Goal: Communication & Community: Answer question/provide support

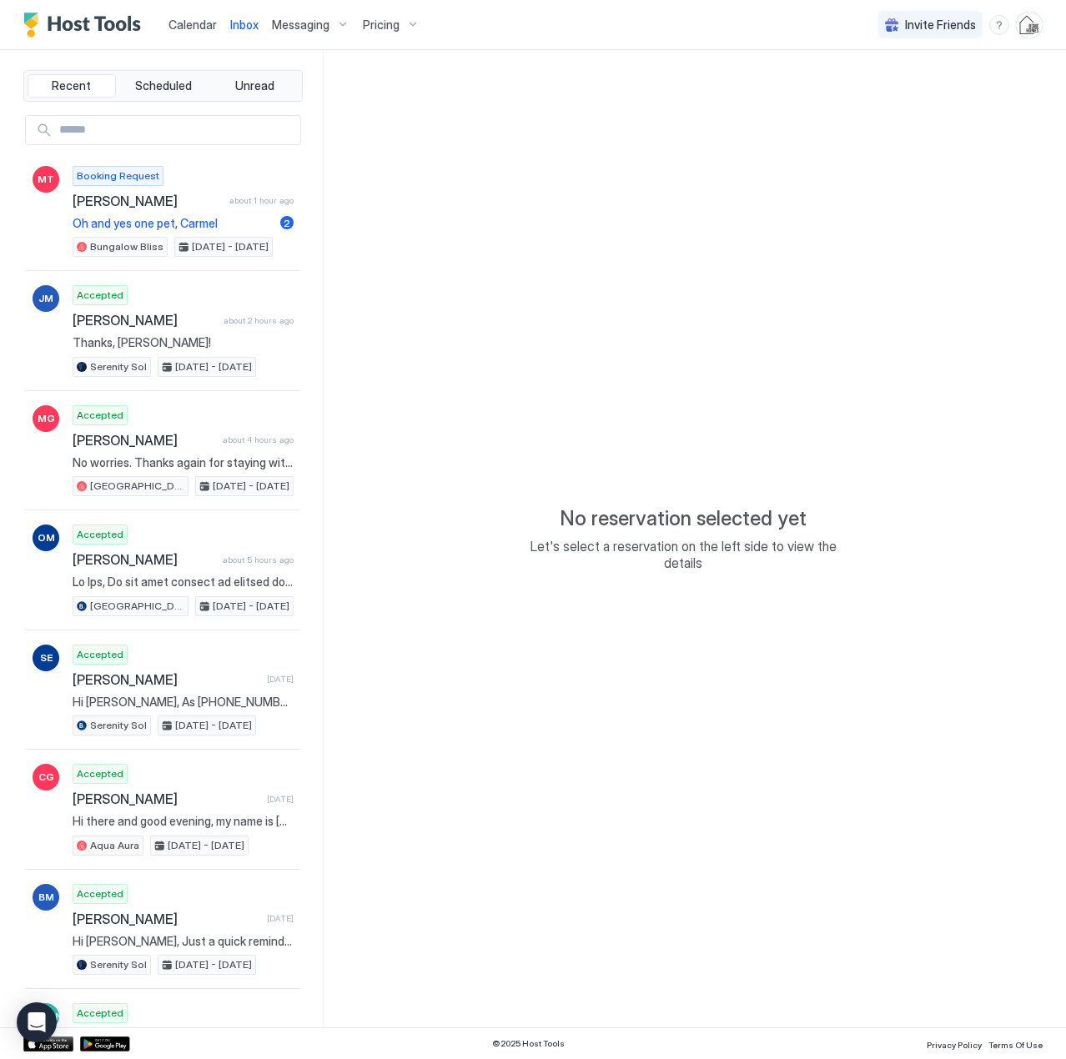
type textarea "*"
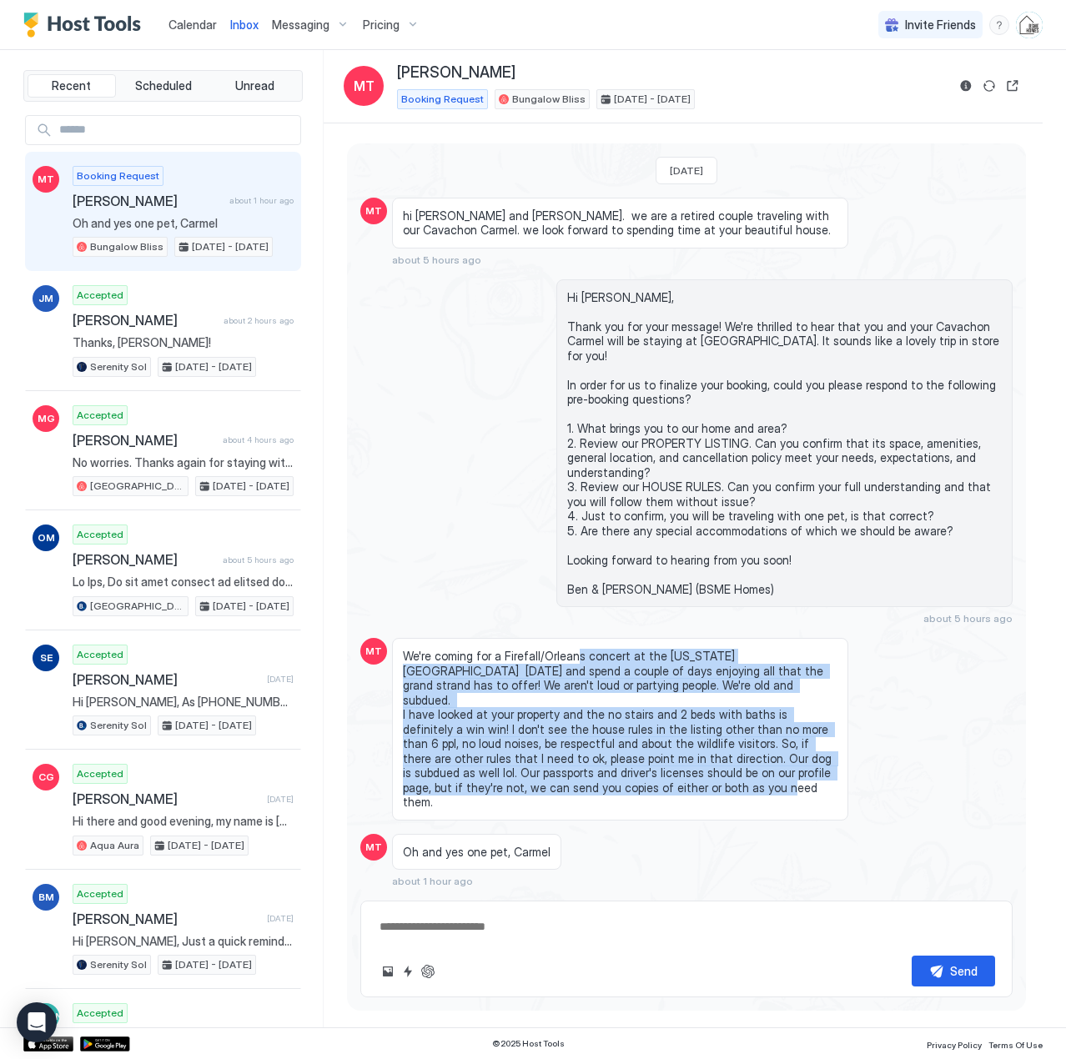
drag, startPoint x: 571, startPoint y: 632, endPoint x: 699, endPoint y: 745, distance: 170.7
click at [699, 745] on span "We're coming for a Firefall/Orleans concert at the [US_STATE][GEOGRAPHIC_DATA] …" at bounding box center [620, 729] width 434 height 161
click at [409, 969] on button "Quick reply" at bounding box center [408, 971] width 20 height 20
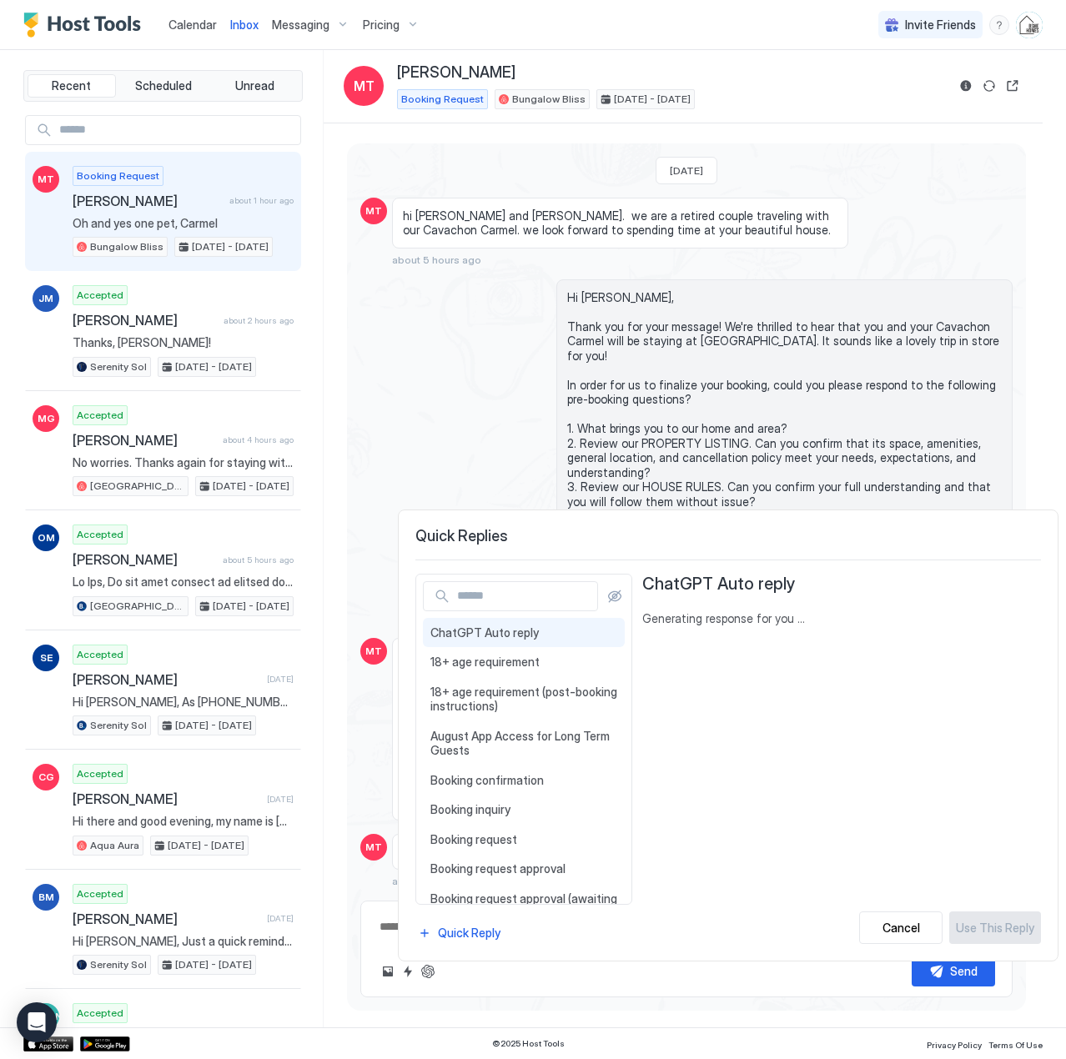
click at [494, 600] on input "Input Field" at bounding box center [523, 596] width 147 height 28
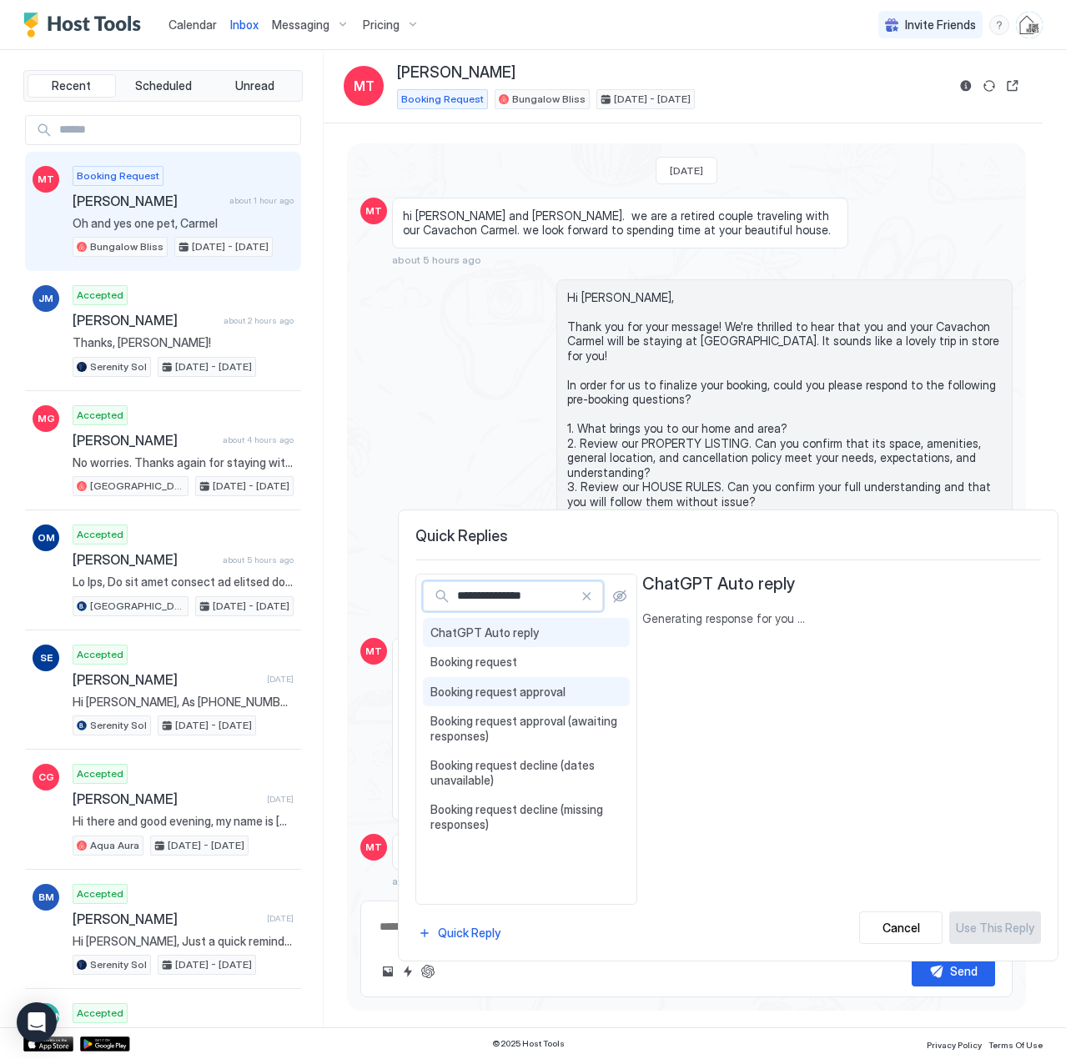
type input "**********"
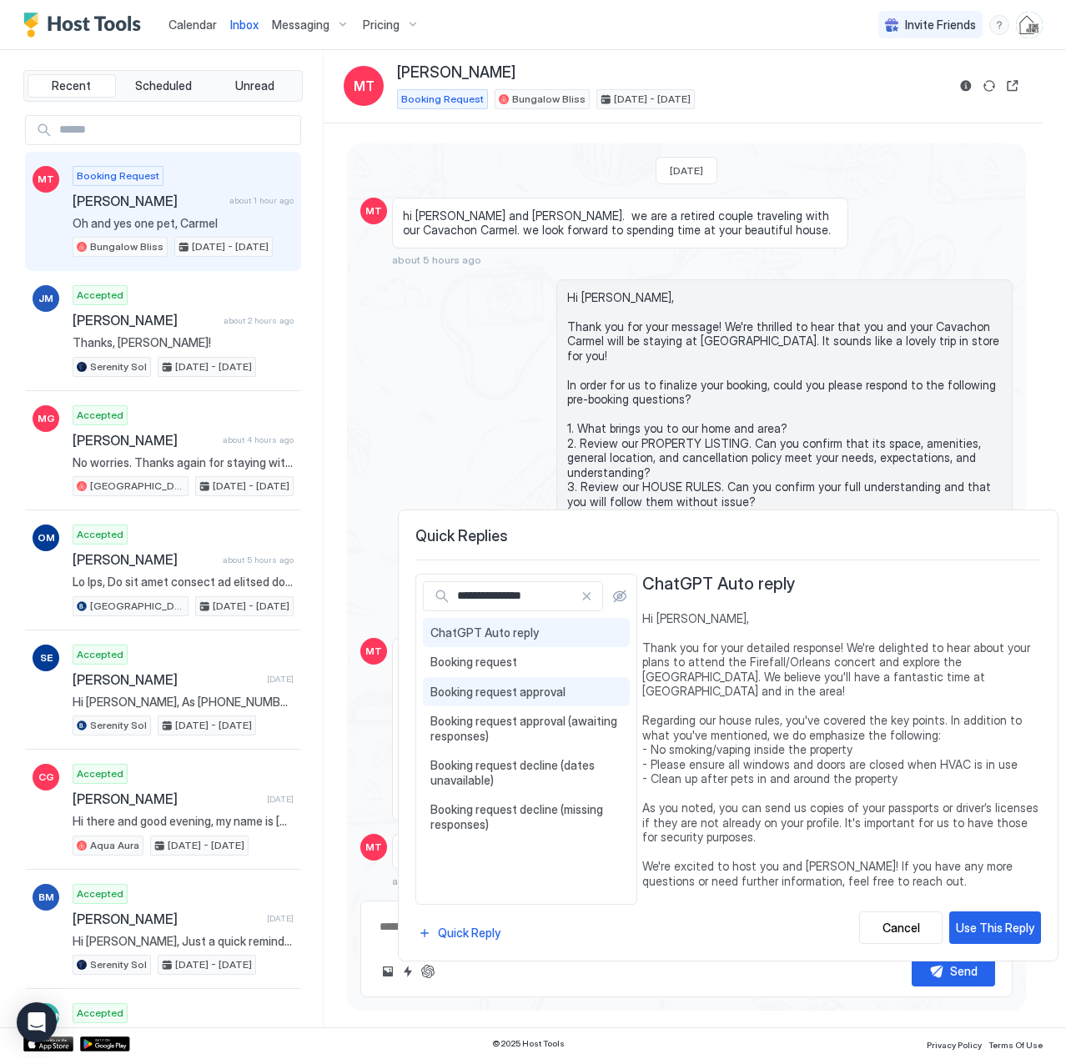
click at [509, 692] on span "Booking request approval" at bounding box center [526, 691] width 192 height 15
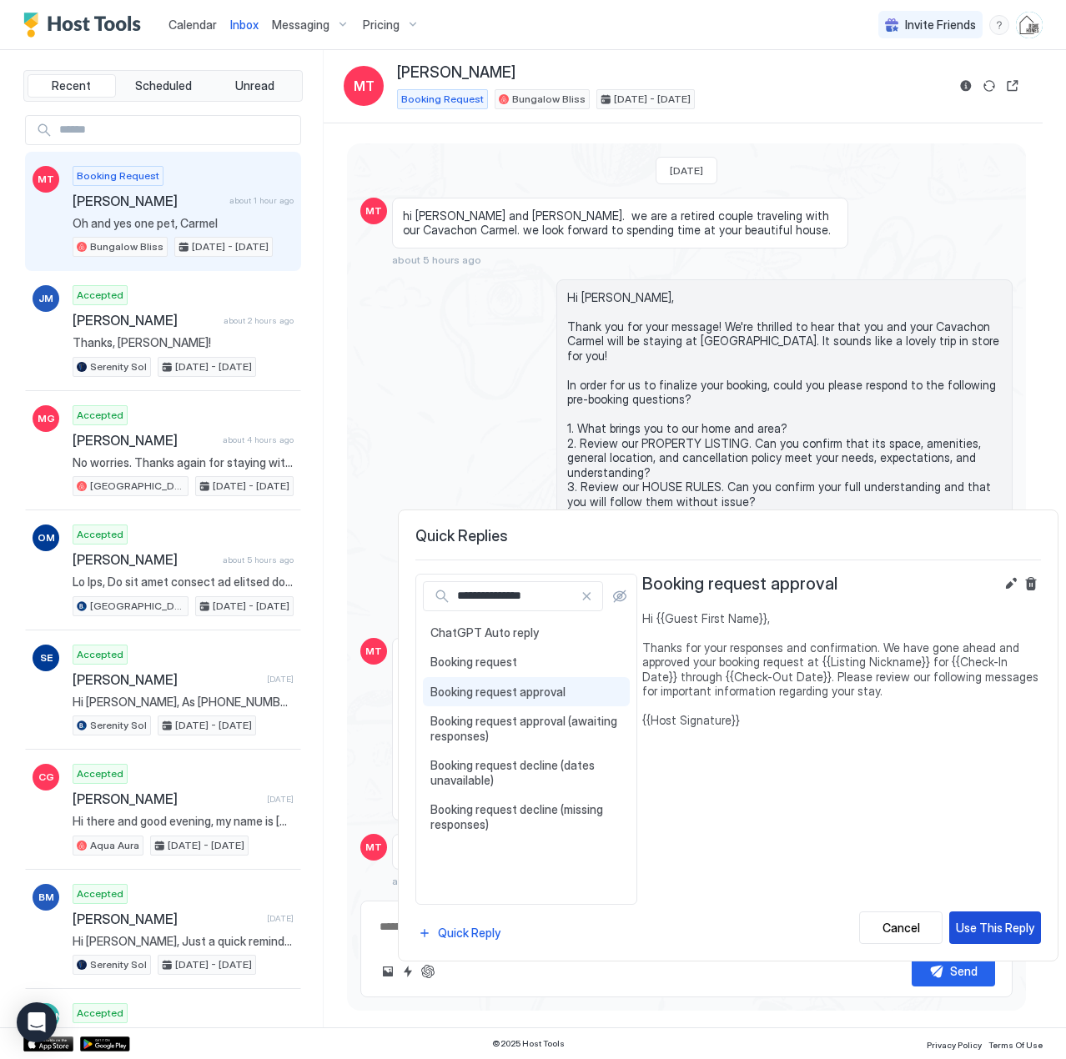
click at [1017, 928] on div "Use This Reply" at bounding box center [994, 928] width 78 height 18
type textarea "**********"
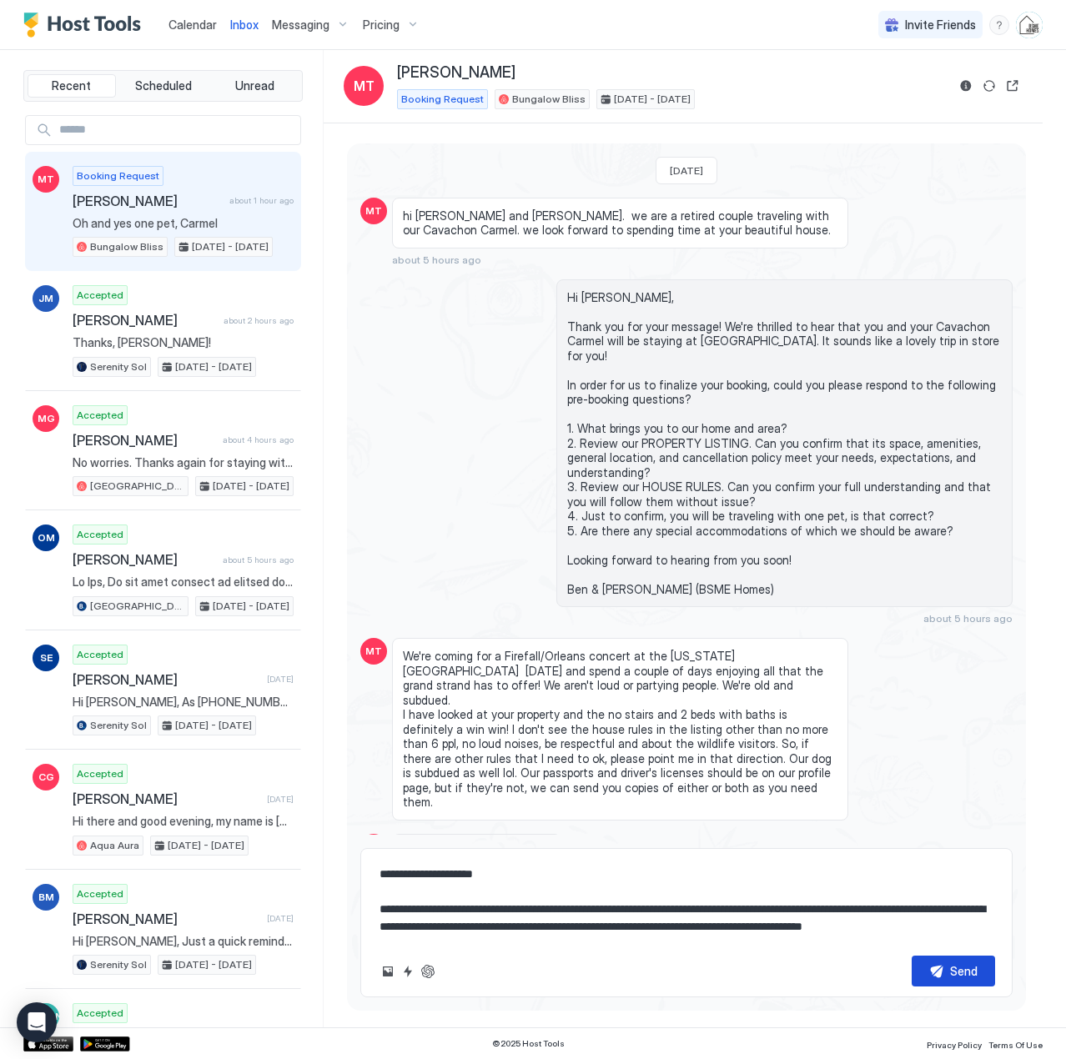
click at [938, 968] on button "Send" at bounding box center [952, 970] width 83 height 31
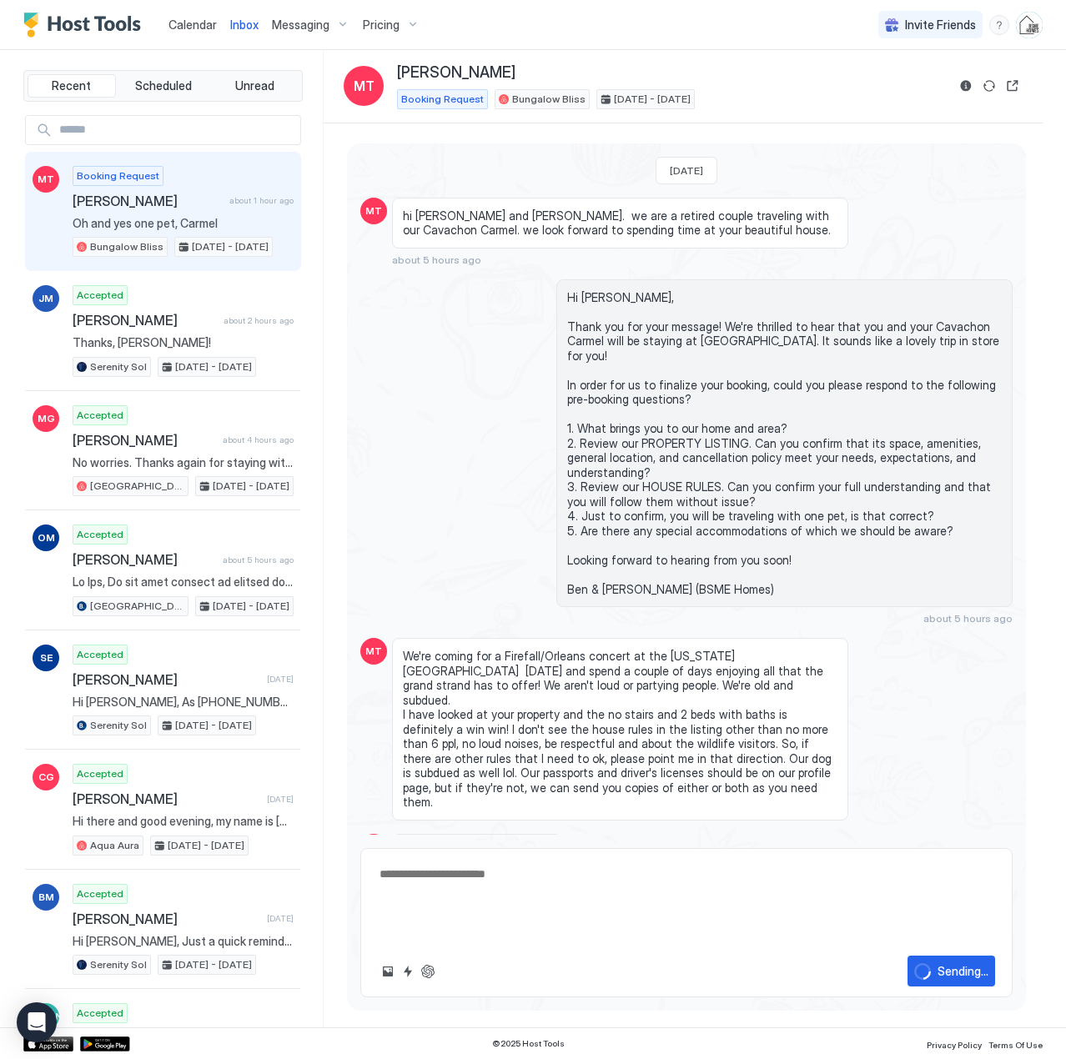
scroll to position [125, 0]
